Goal: Task Accomplishment & Management: Use online tool/utility

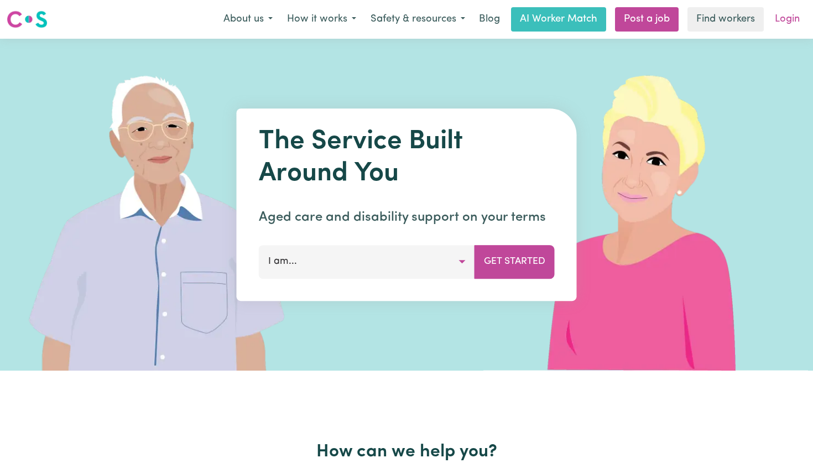
click at [790, 20] on link "Login" at bounding box center [787, 19] width 38 height 24
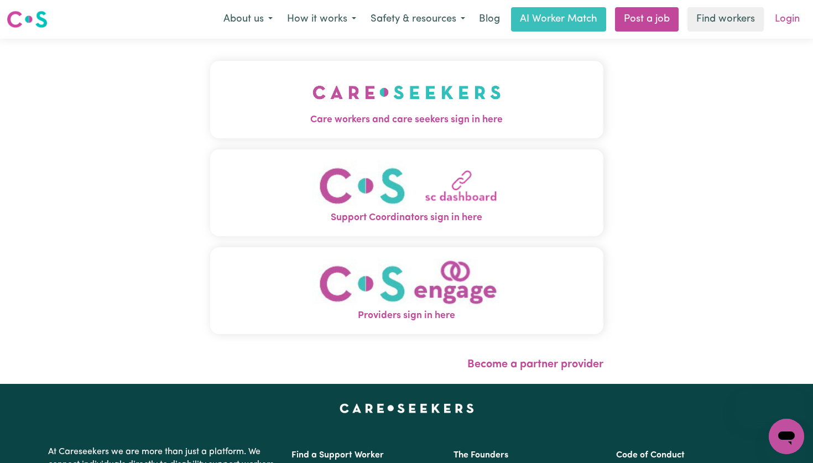
click at [782, 15] on link "Login" at bounding box center [787, 19] width 38 height 24
click at [427, 96] on img "Care workers and care seekers sign in here" at bounding box center [406, 92] width 189 height 41
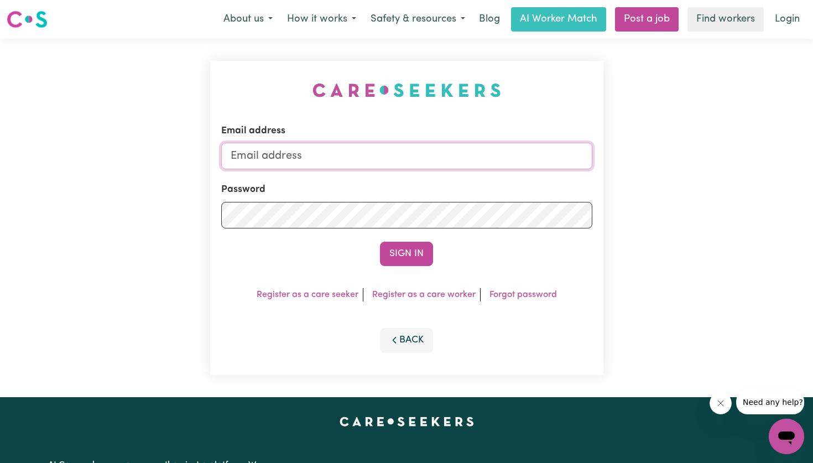
click at [404, 152] on input "Email address" at bounding box center [406, 156] width 371 height 27
type input "[PERSON_NAME][EMAIL_ADDRESS][DOMAIN_NAME]"
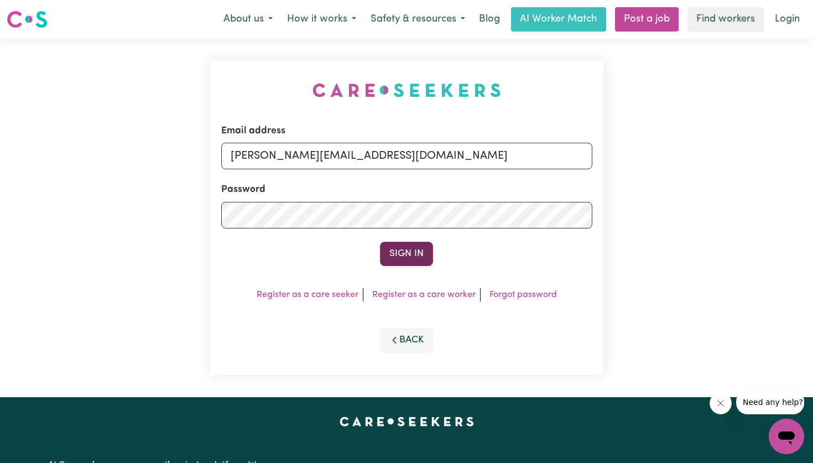
click at [405, 255] on button "Sign In" at bounding box center [406, 254] width 53 height 24
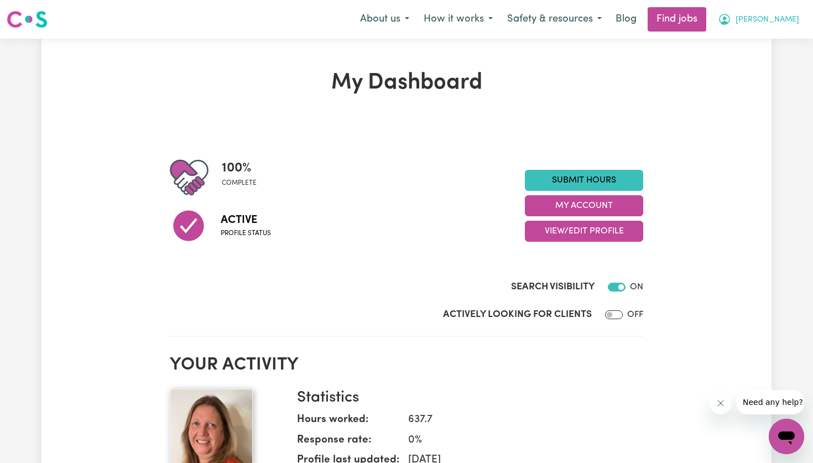
click at [779, 22] on span "[PERSON_NAME]" at bounding box center [767, 20] width 64 height 12
click at [778, 39] on link "My Account" at bounding box center [761, 43] width 87 height 21
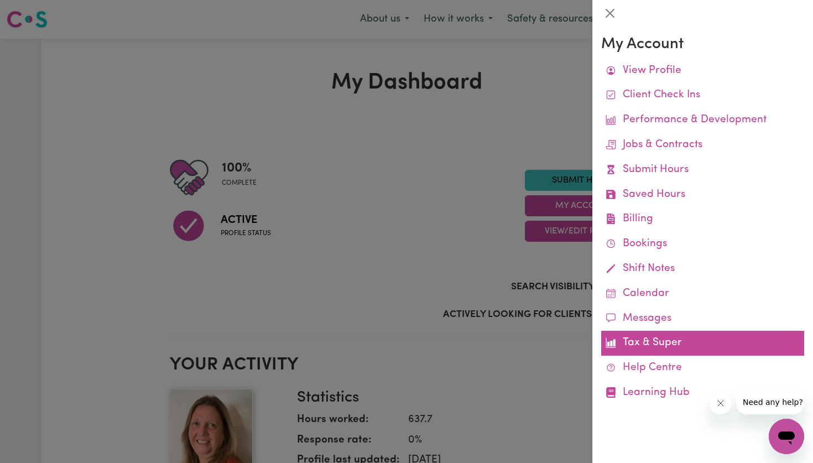
click at [660, 343] on link "Tax & Super" at bounding box center [702, 343] width 203 height 25
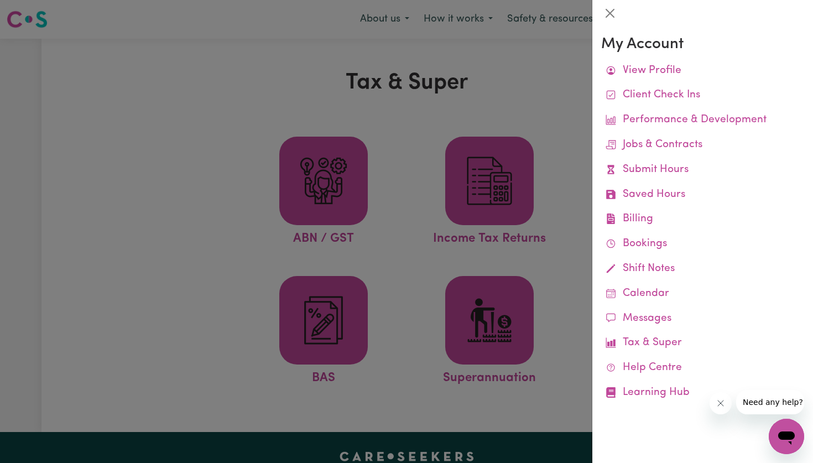
click at [566, 331] on div at bounding box center [406, 231] width 813 height 463
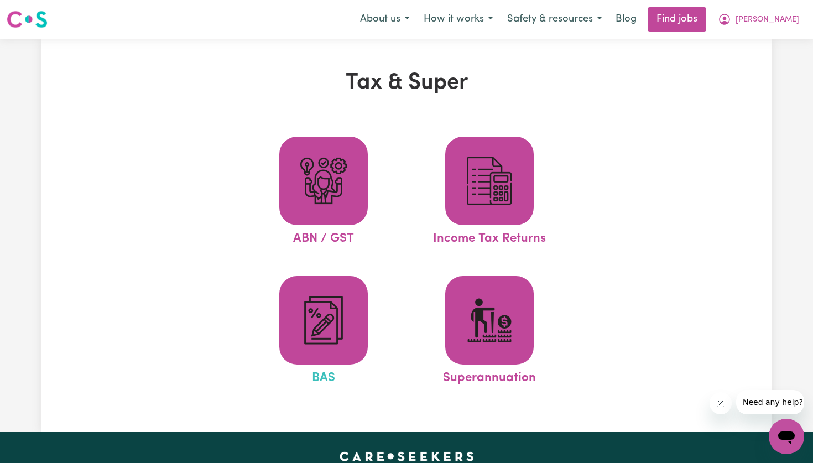
click at [324, 364] on span "BAS" at bounding box center [323, 375] width 23 height 23
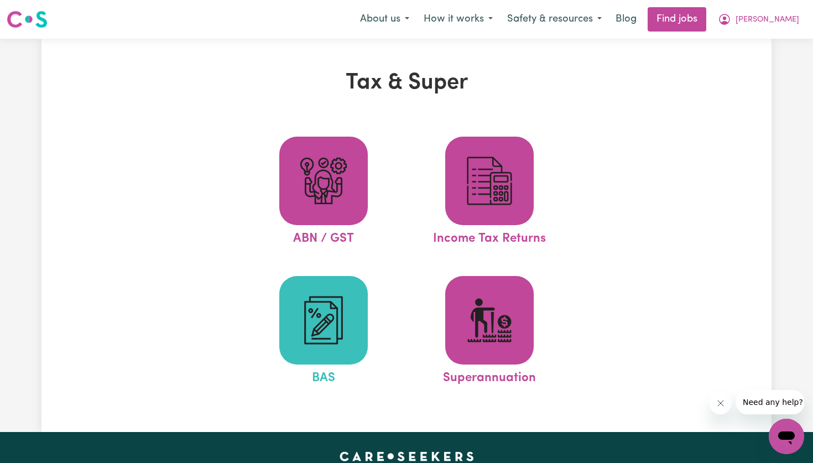
click at [354, 337] on span at bounding box center [323, 320] width 88 height 88
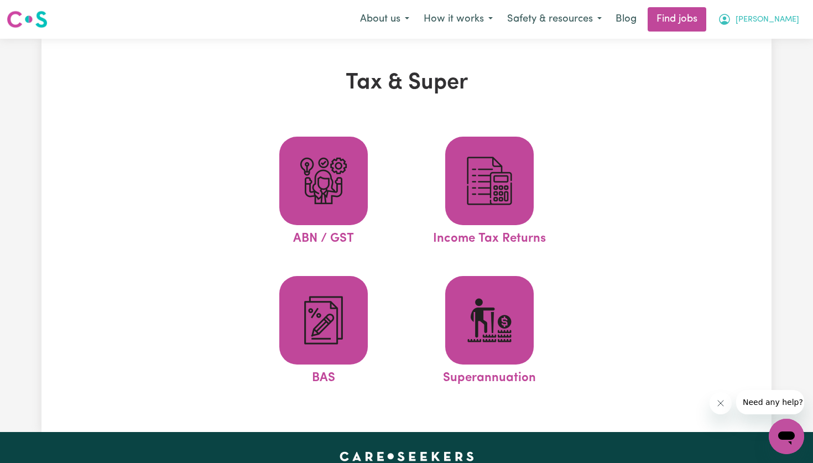
click at [780, 20] on span "[PERSON_NAME]" at bounding box center [767, 20] width 64 height 12
click at [777, 43] on link "My Account" at bounding box center [761, 43] width 87 height 21
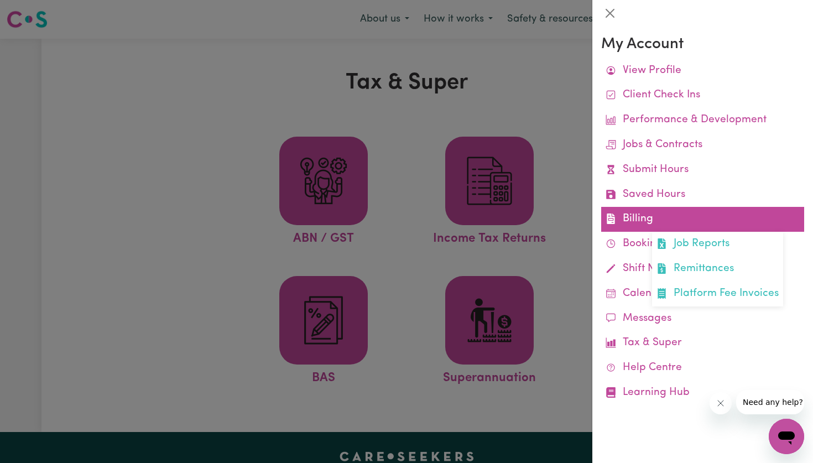
click at [688, 221] on link "Billing Job Reports Remittances Platform Fee Invoices" at bounding box center [702, 219] width 203 height 25
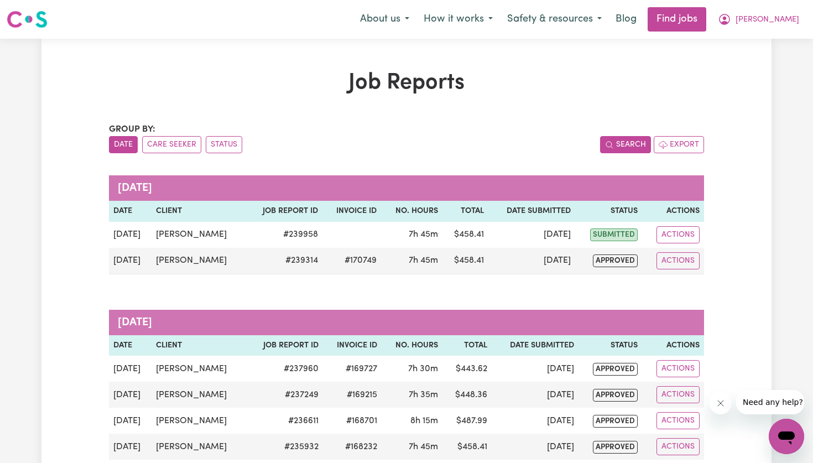
click at [622, 140] on button "Search" at bounding box center [625, 144] width 51 height 17
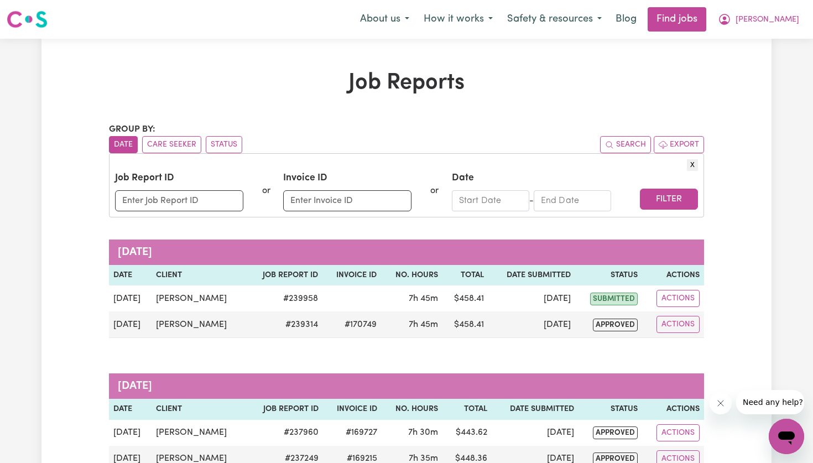
click at [493, 200] on input "Start Date" at bounding box center [490, 200] width 77 height 21
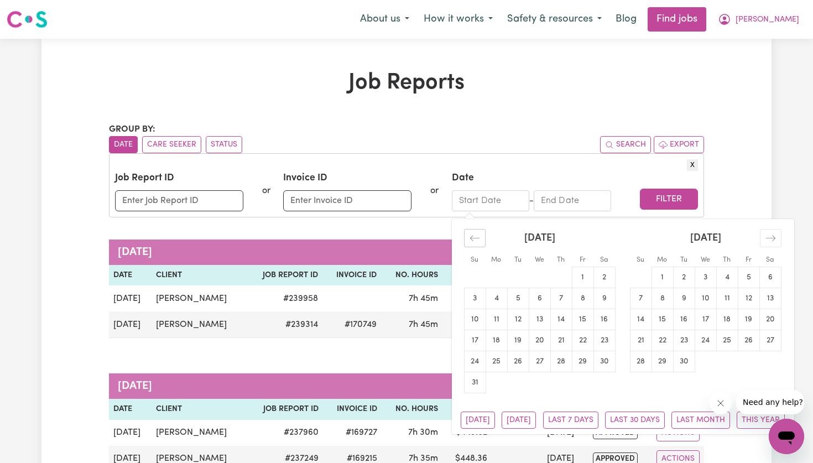
click at [476, 236] on icon "Move backward to switch to the previous month." at bounding box center [474, 238] width 11 height 11
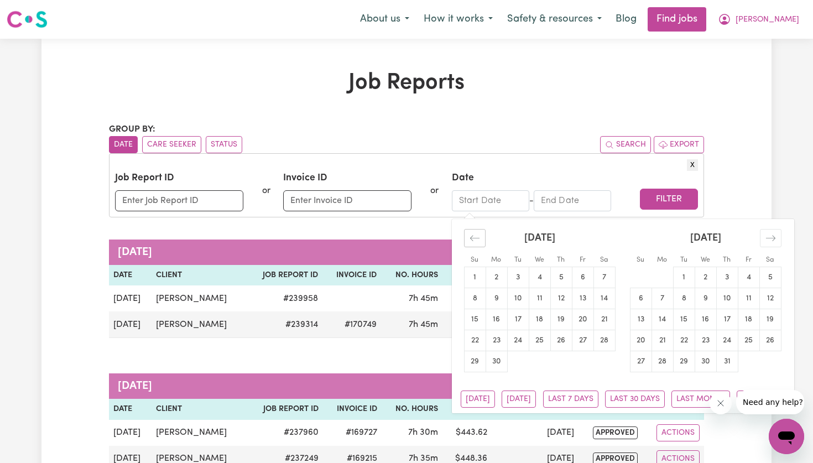
click at [476, 236] on icon "Move backward to switch to the previous month." at bounding box center [474, 238] width 11 height 11
click at [510, 277] on td "1" at bounding box center [518, 277] width 22 height 21
type input "[DATE]"
click at [780, 236] on div "Move forward to switch to the next month." at bounding box center [771, 238] width 22 height 18
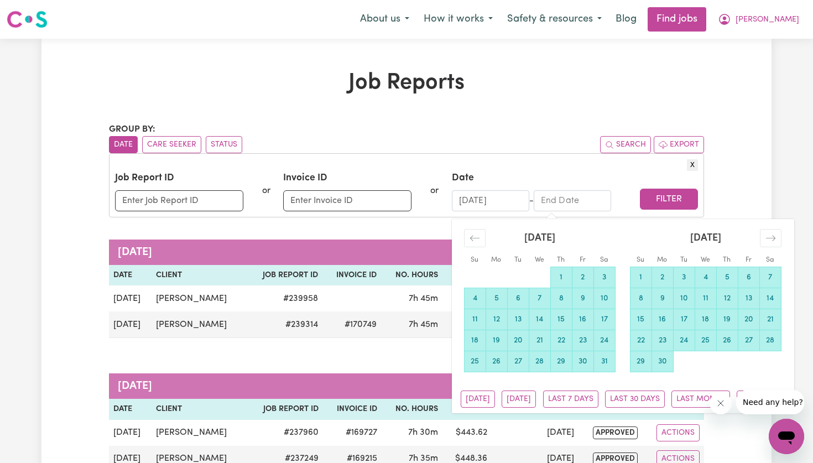
click at [667, 357] on td "30" at bounding box center [662, 361] width 22 height 21
type input "[DATE]"
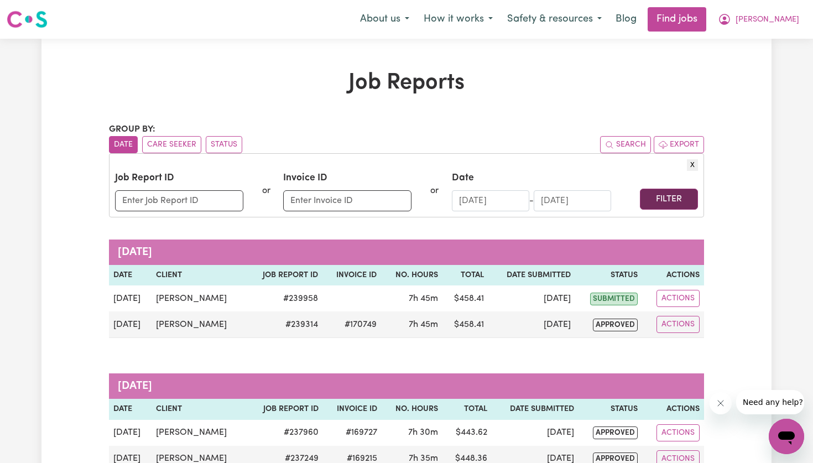
click at [661, 195] on button "Filter" at bounding box center [669, 199] width 58 height 21
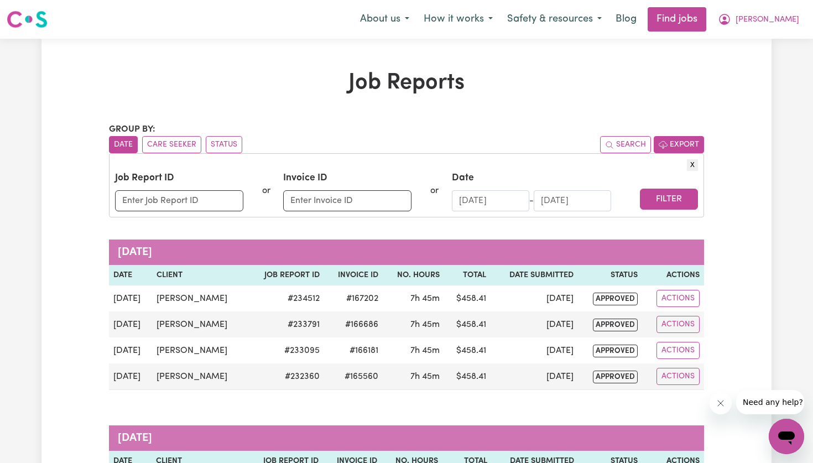
click at [678, 140] on button "Export" at bounding box center [679, 144] width 50 height 17
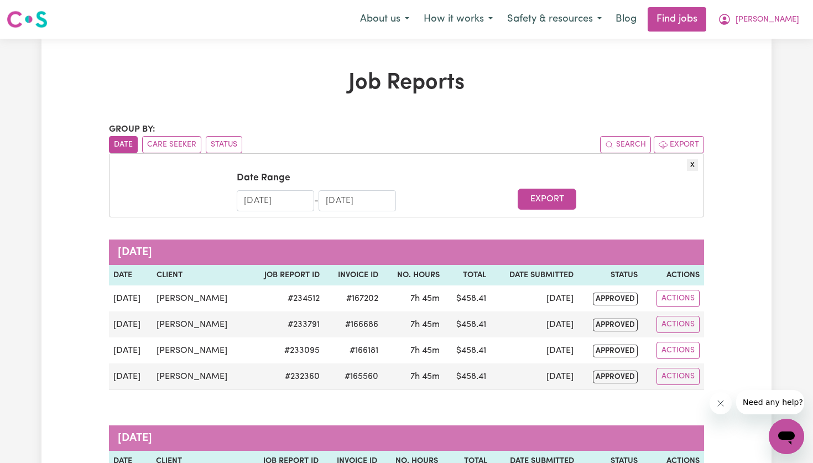
click at [297, 200] on input "[DATE]" at bounding box center [275, 200] width 77 height 21
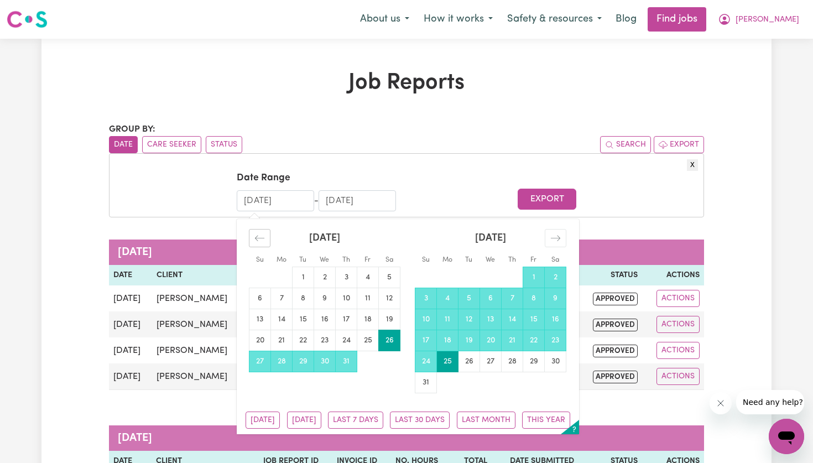
click at [265, 237] on div "Move backward to switch to the previous month." at bounding box center [260, 238] width 22 height 18
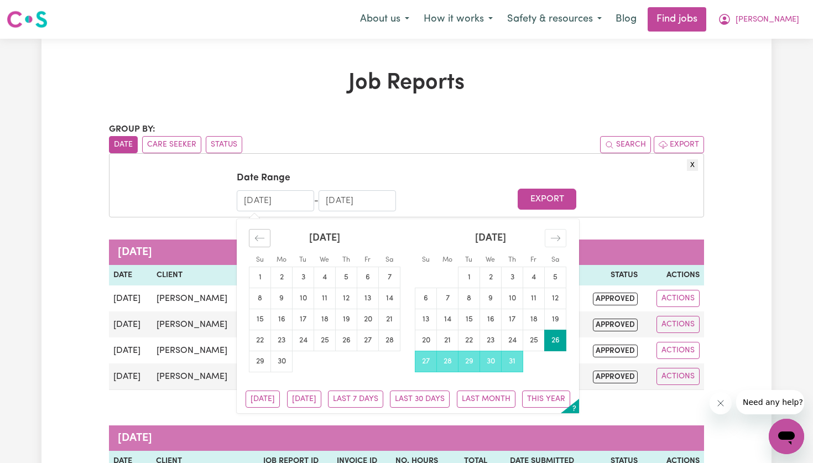
click at [265, 237] on div "Move backward to switch to the previous month." at bounding box center [260, 238] width 22 height 18
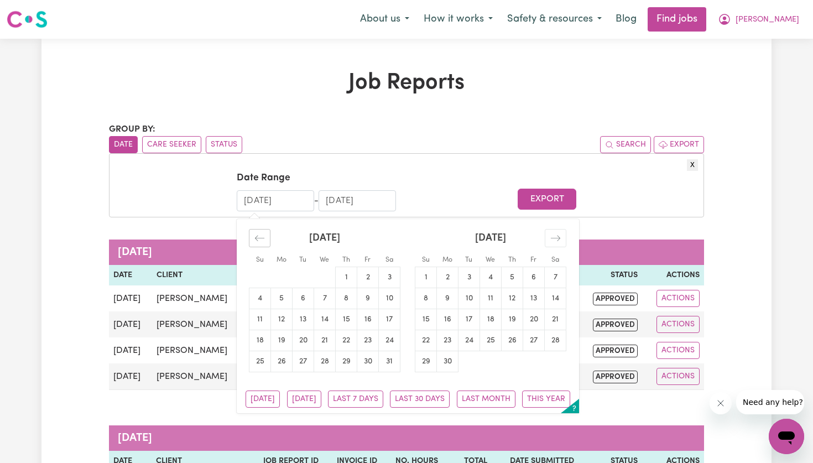
click at [265, 237] on div "Move backward to switch to the previous month." at bounding box center [260, 238] width 22 height 18
click at [302, 273] on td "1" at bounding box center [304, 277] width 22 height 21
type input "[DATE]"
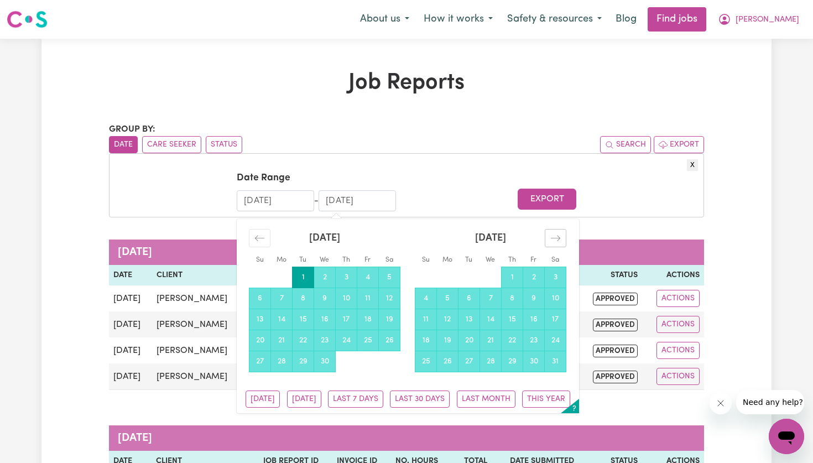
click at [561, 234] on div "Move forward to switch to the next month." at bounding box center [556, 238] width 22 height 18
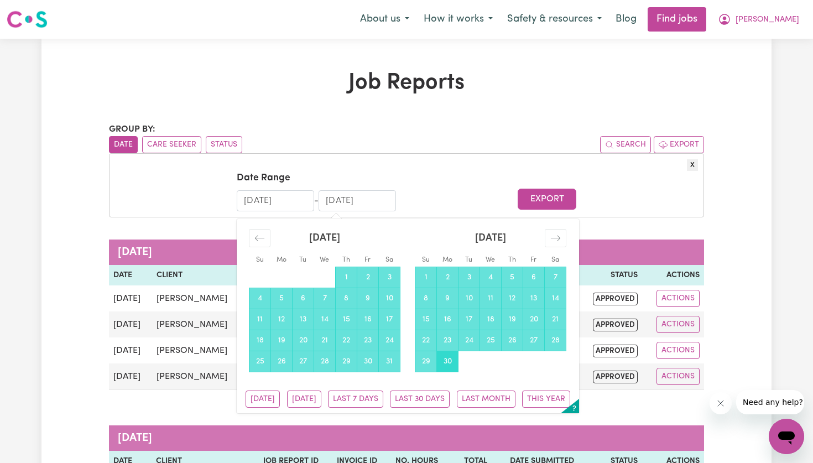
click at [453, 360] on td "30" at bounding box center [448, 361] width 22 height 21
type input "[DATE]"
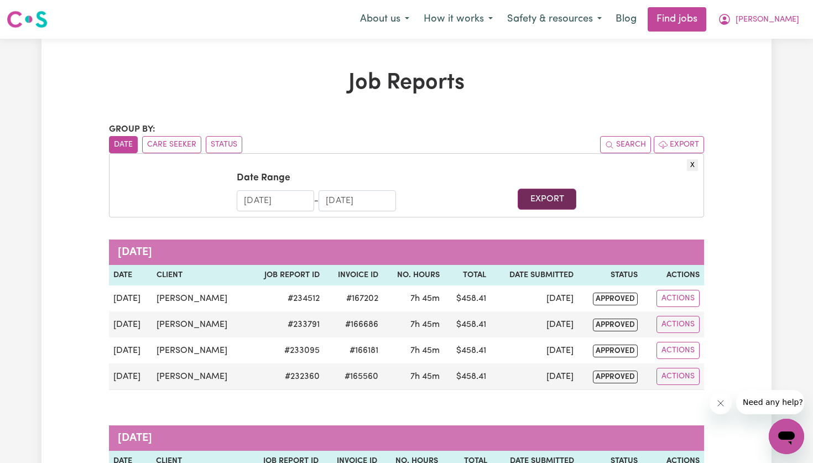
click at [539, 200] on button "Export" at bounding box center [547, 199] width 58 height 21
